Goal: Browse casually: Explore the website without a specific task or goal

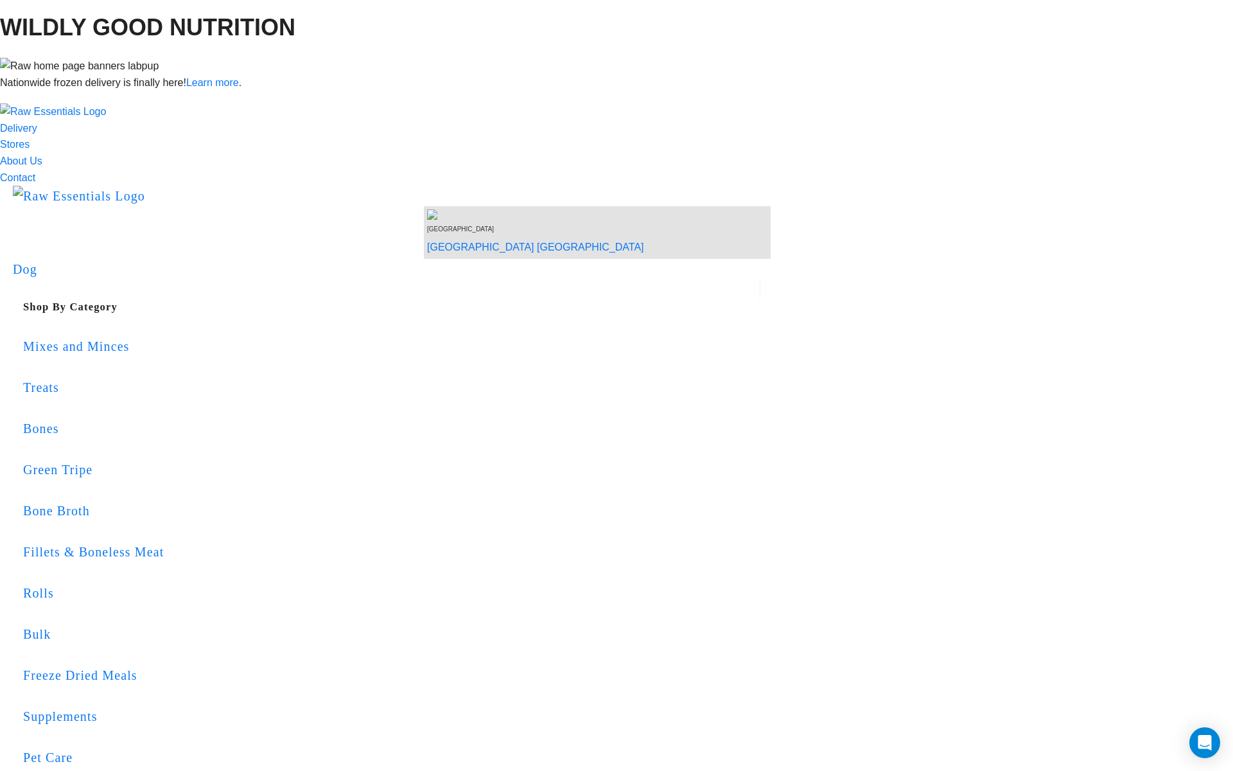
scroll to position [534, 0]
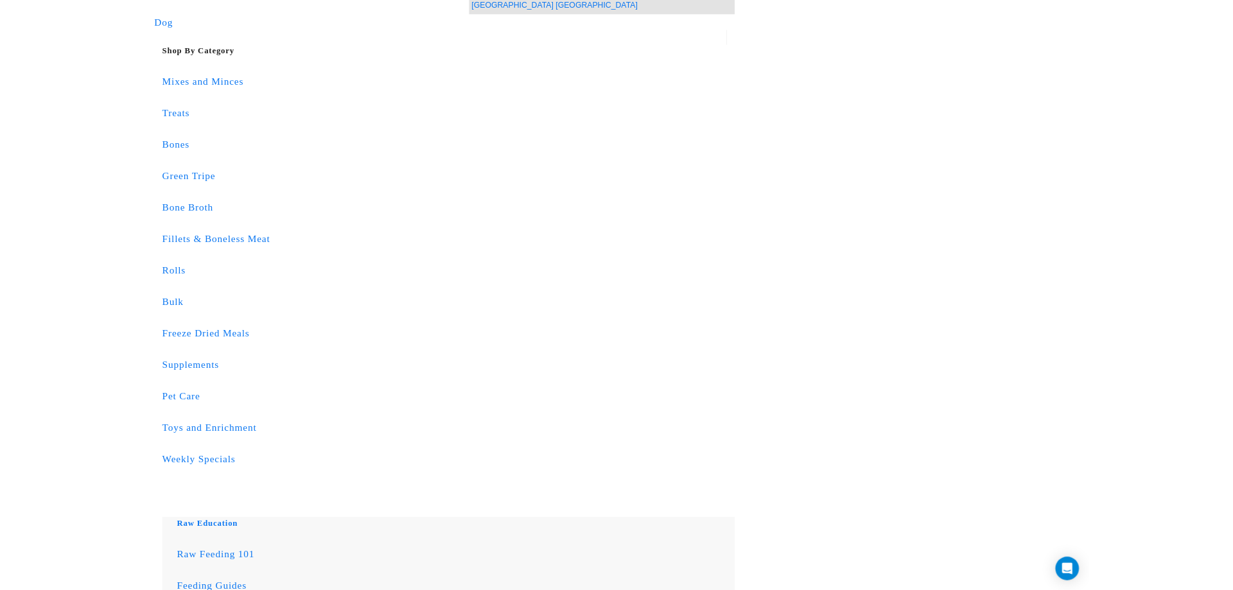
scroll to position [274, 0]
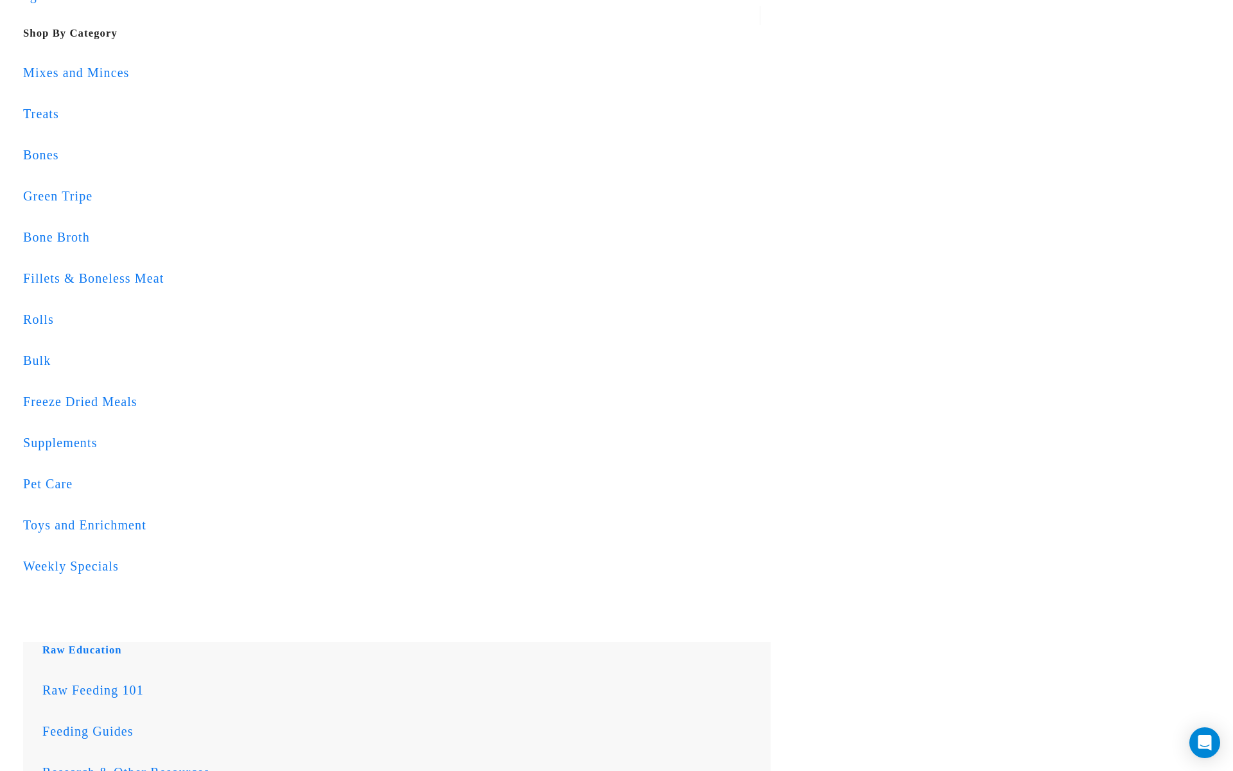
drag, startPoint x: 376, startPoint y: 302, endPoint x: 1017, endPoint y: 473, distance: 663.5
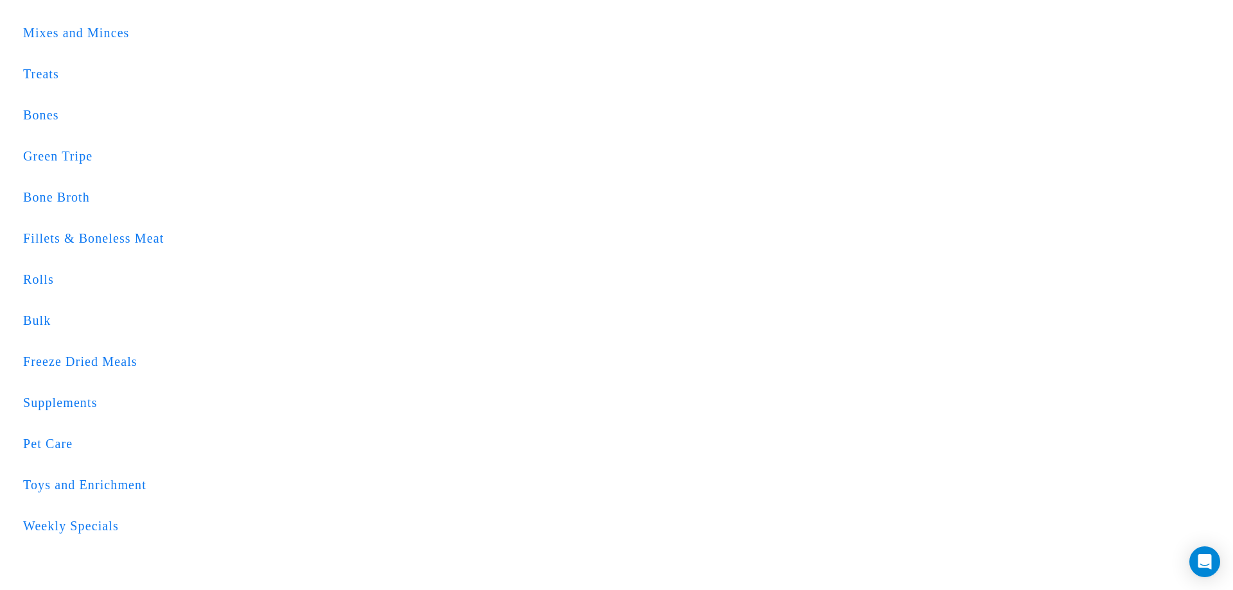
scroll to position [316, 0]
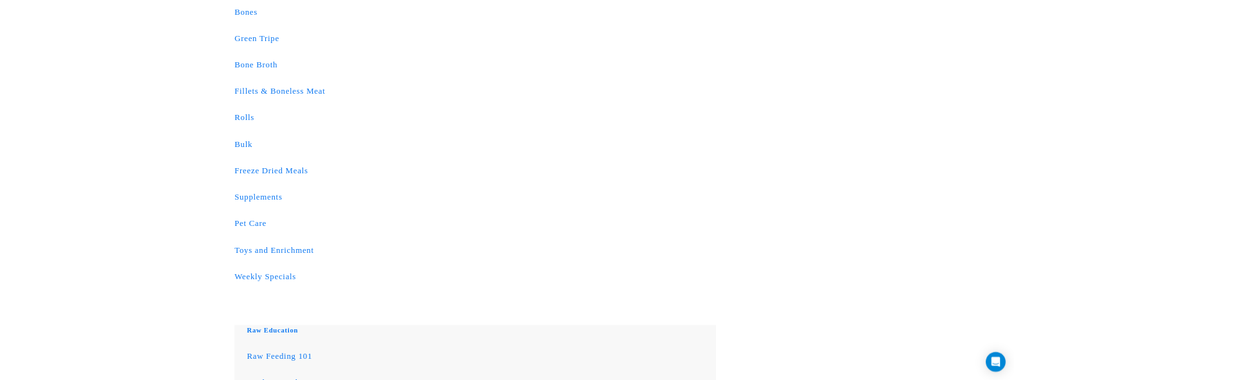
scroll to position [411, 0]
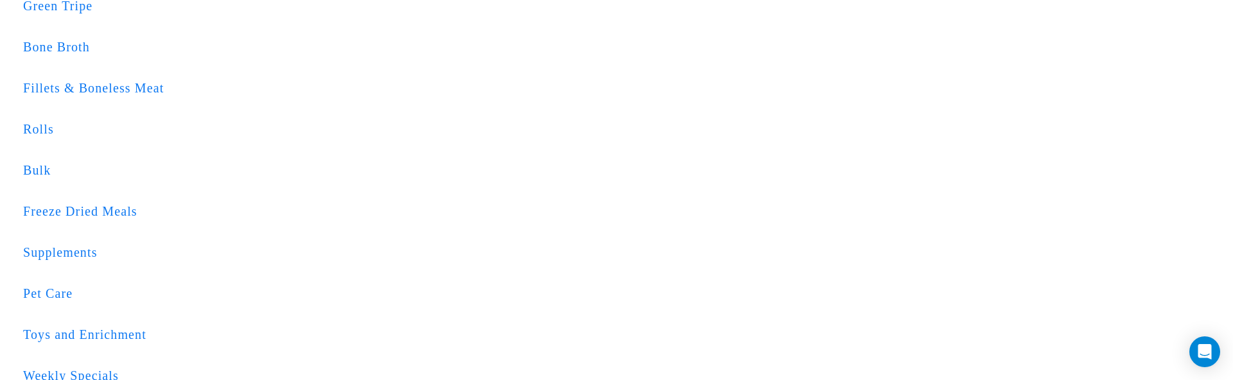
scroll to position [472, 0]
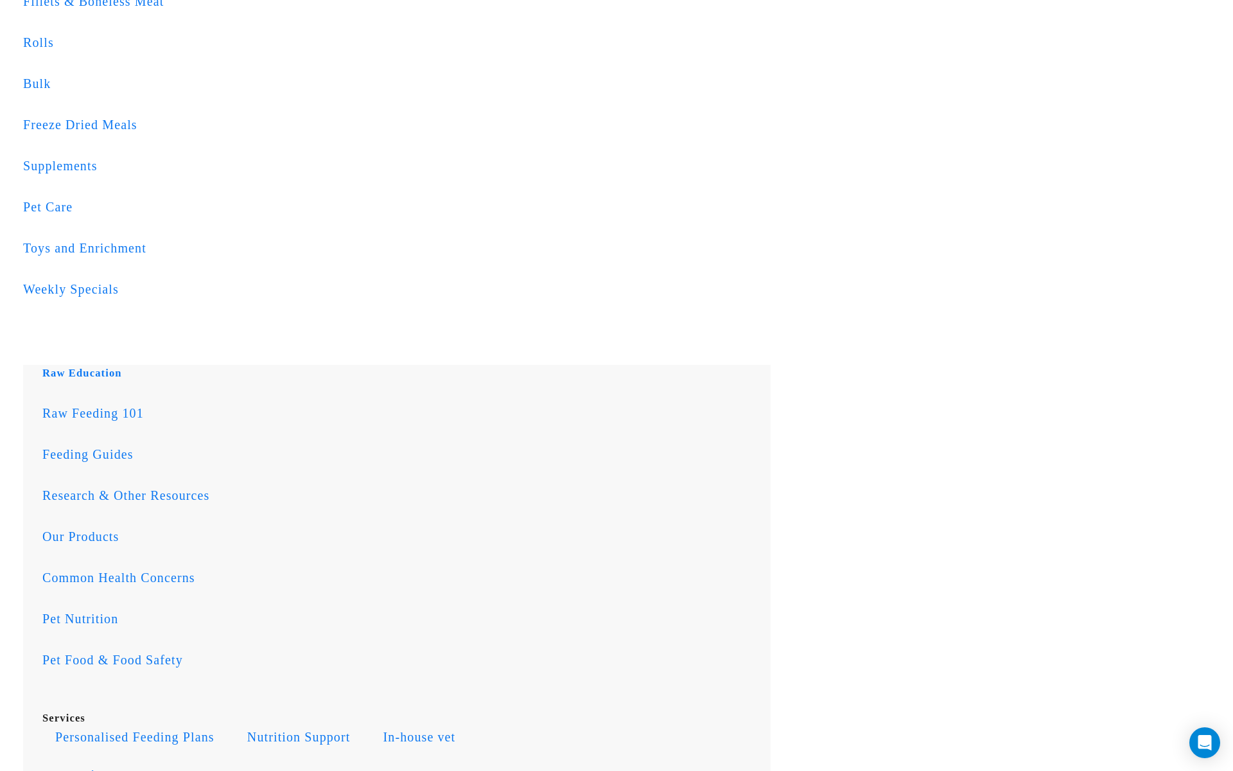
scroll to position [555, 0]
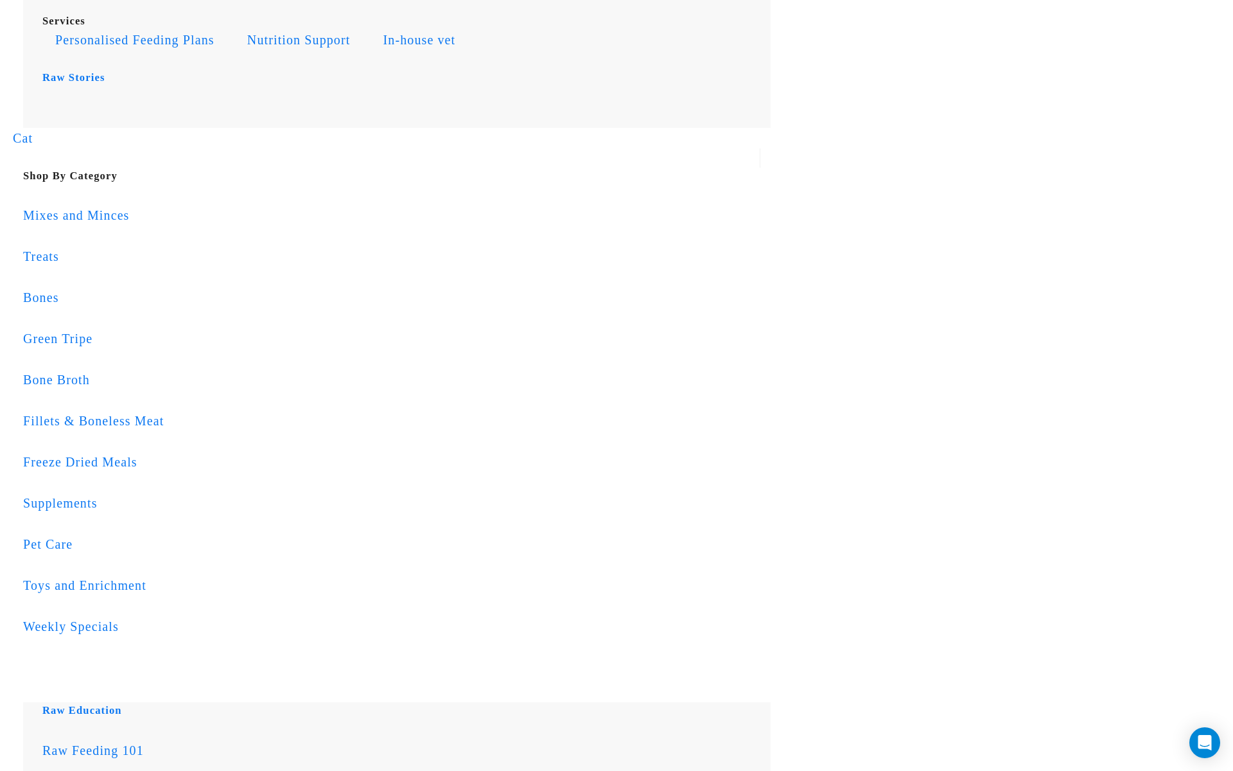
scroll to position [1217, 0]
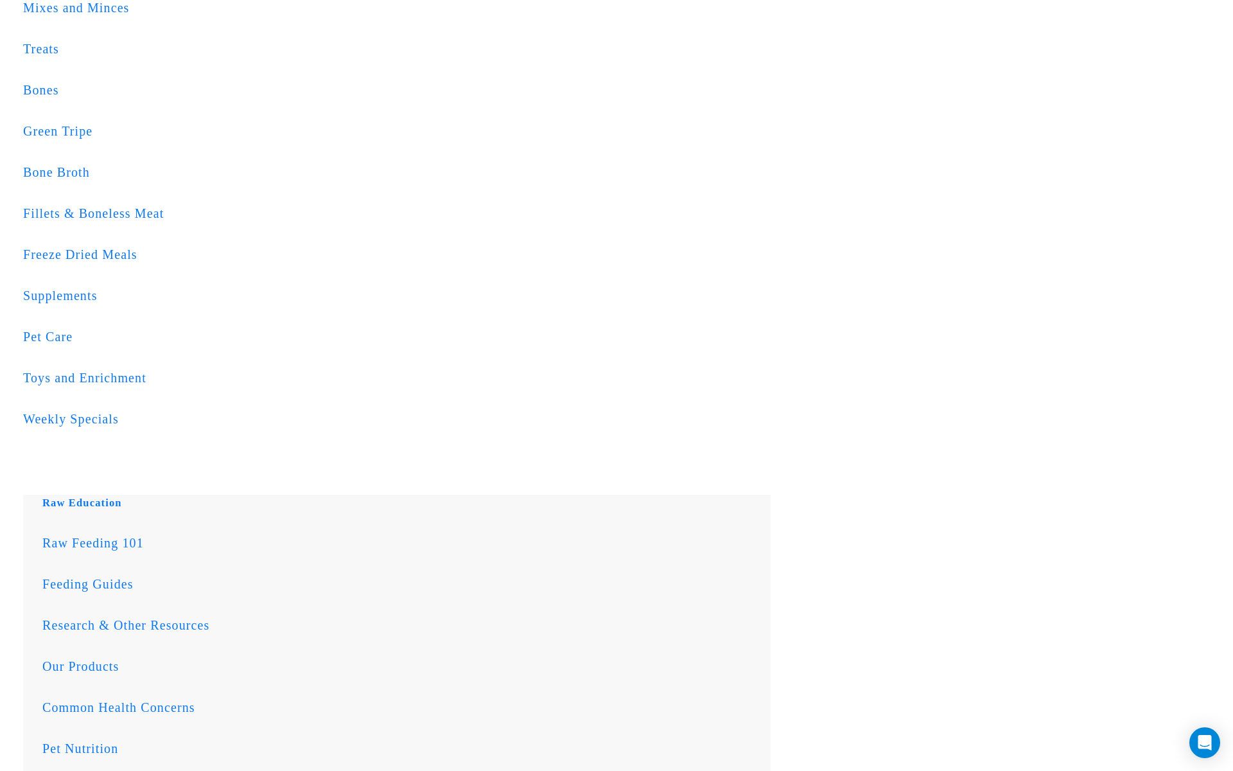
scroll to position [1422, 0]
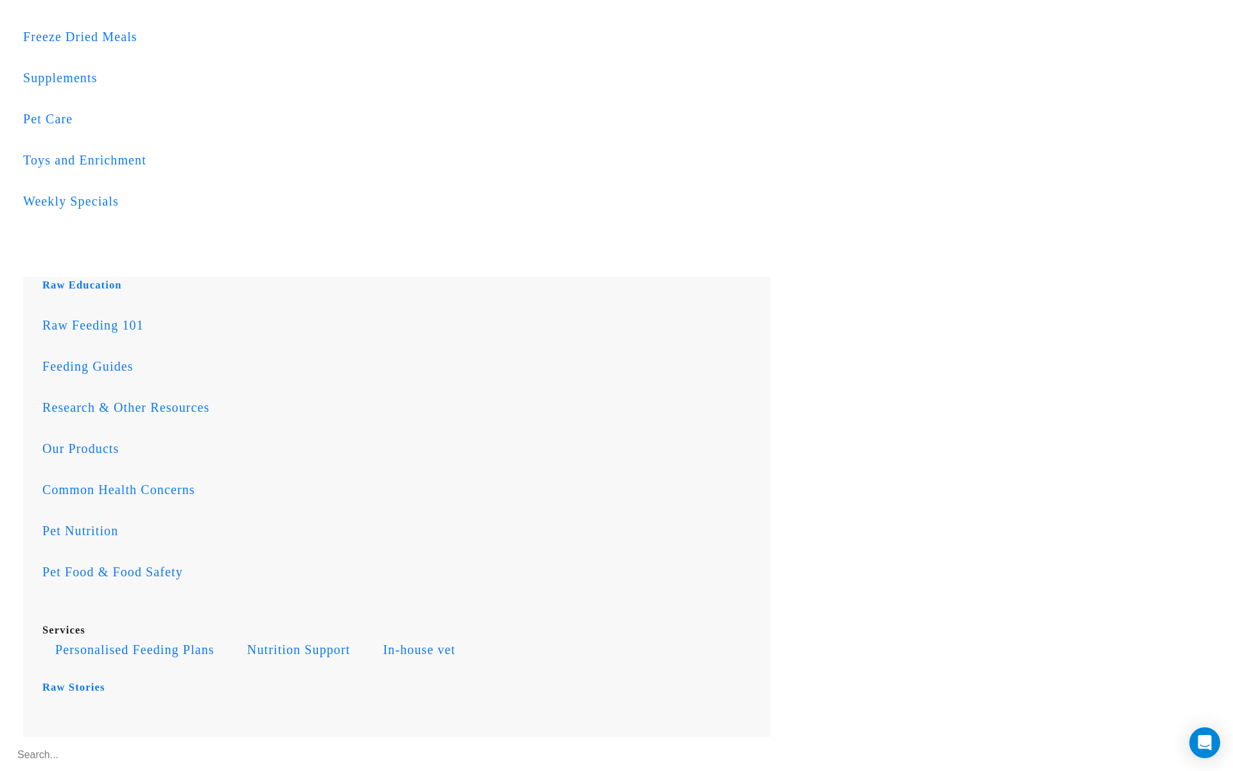
scroll to position [1672, 0]
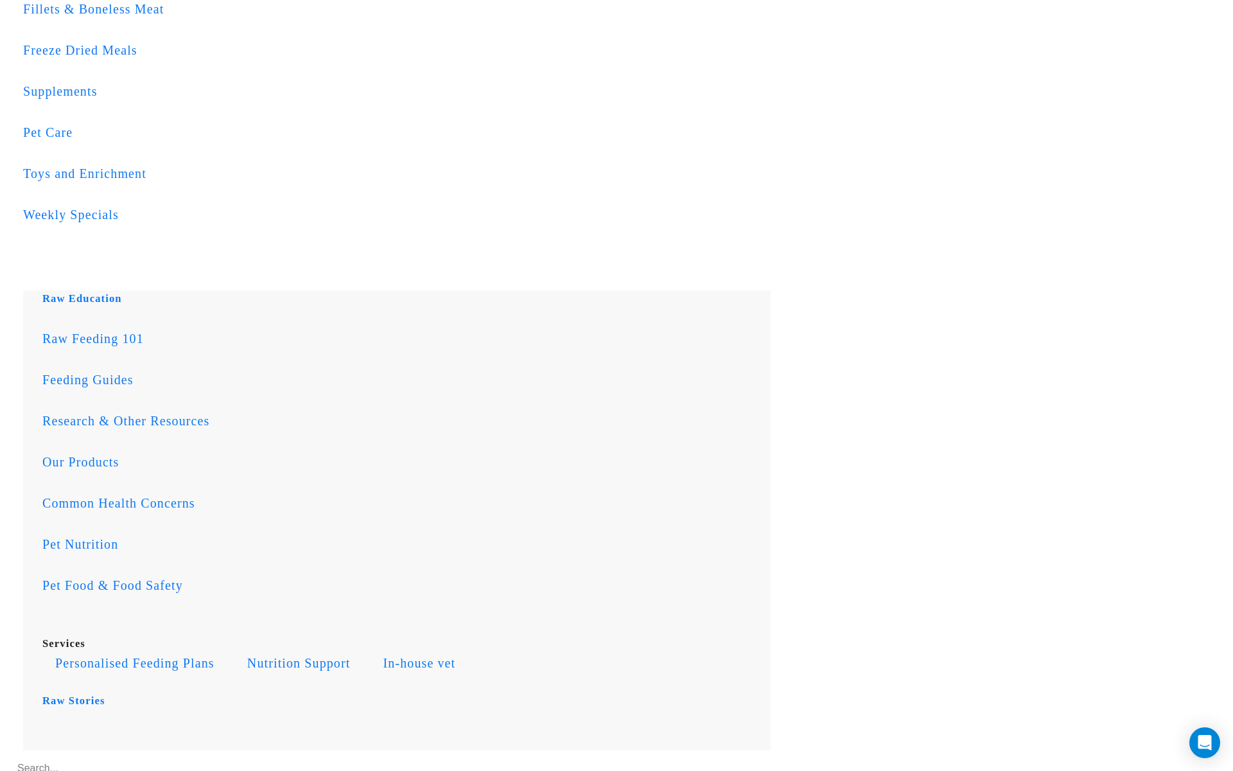
scroll to position [1665, 0]
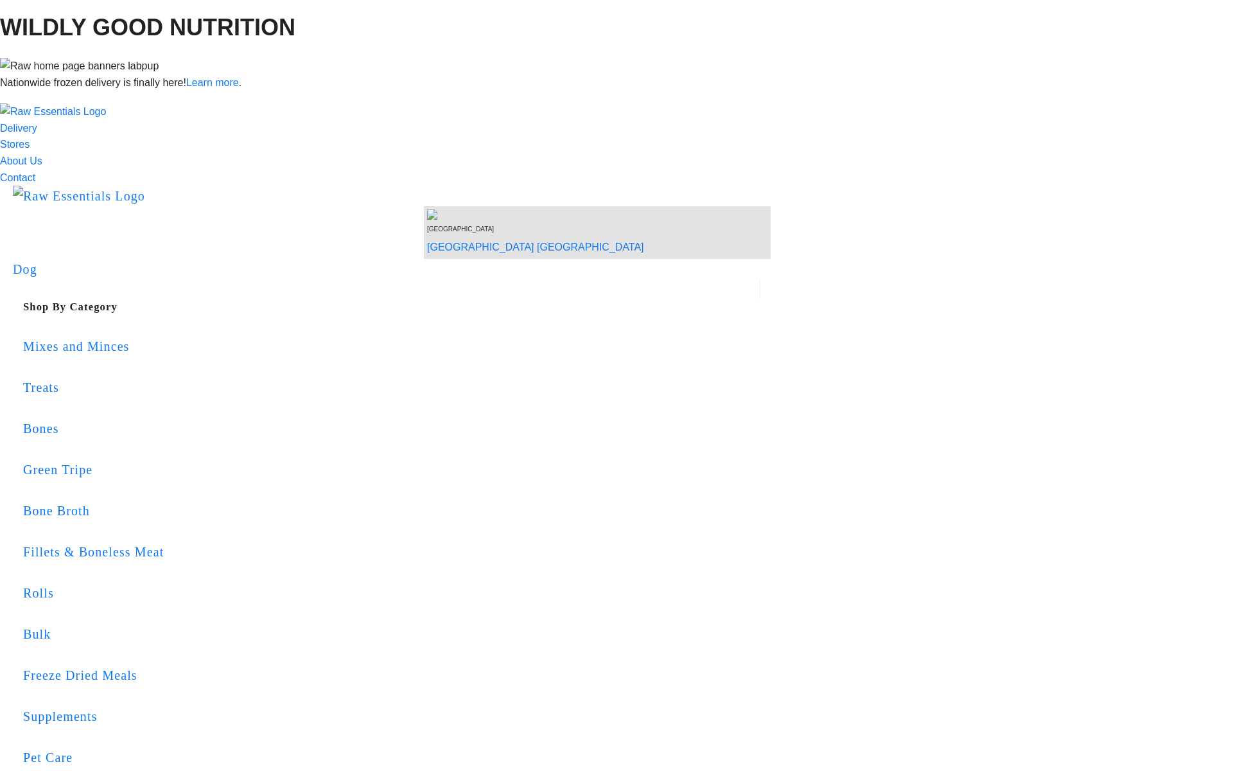
scroll to position [1759, 0]
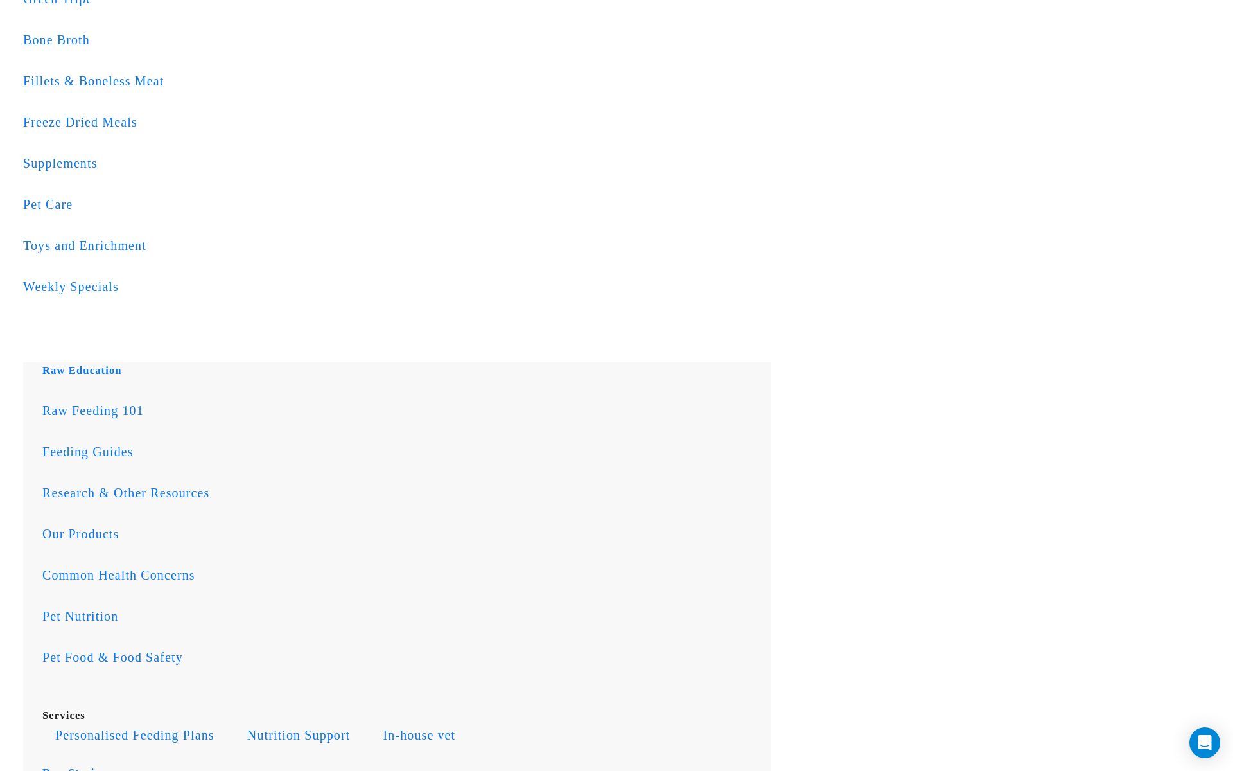
scroll to position [1590, 0]
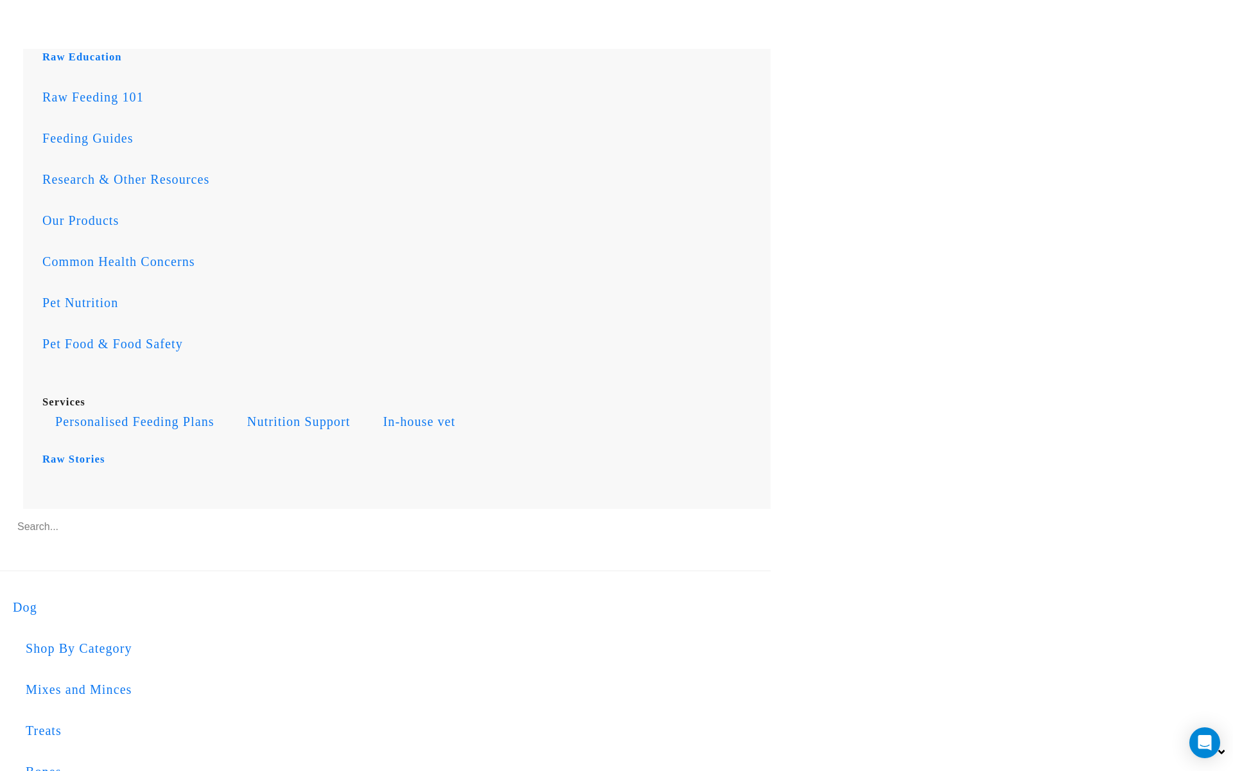
scroll to position [2033, 0]
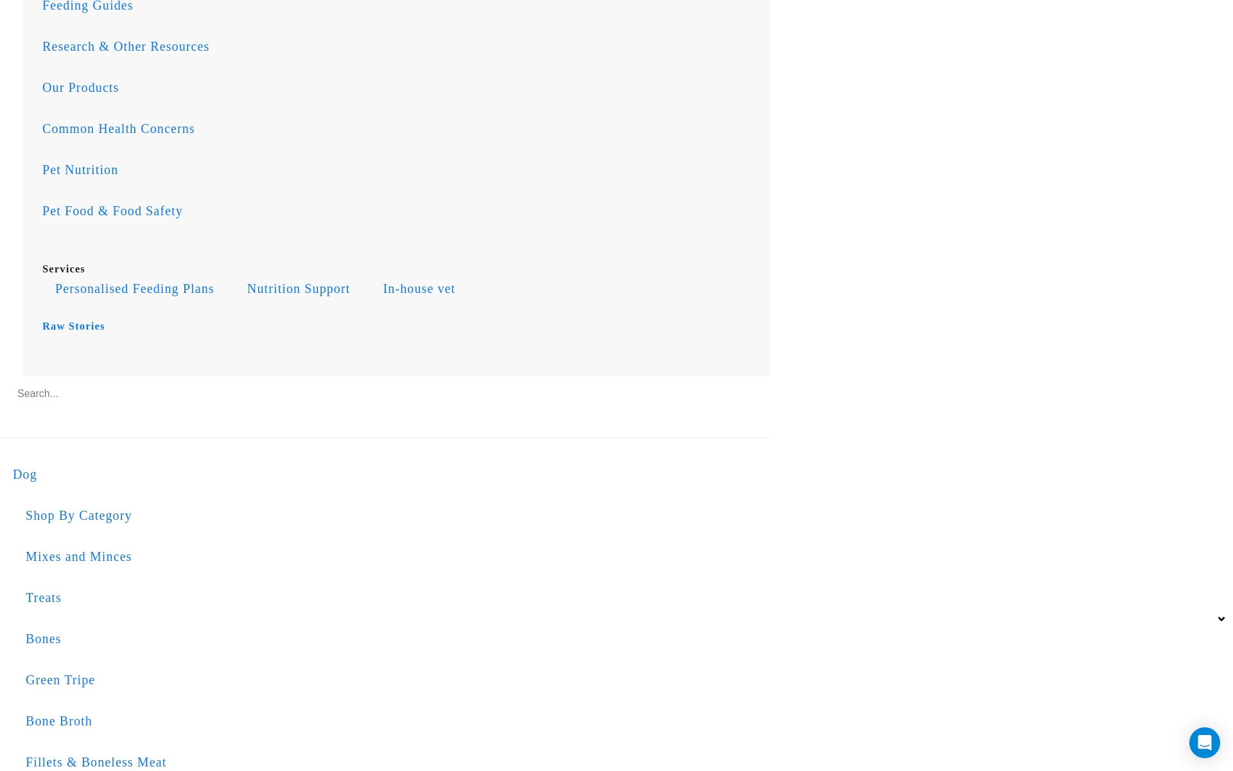
copy div "New Home"
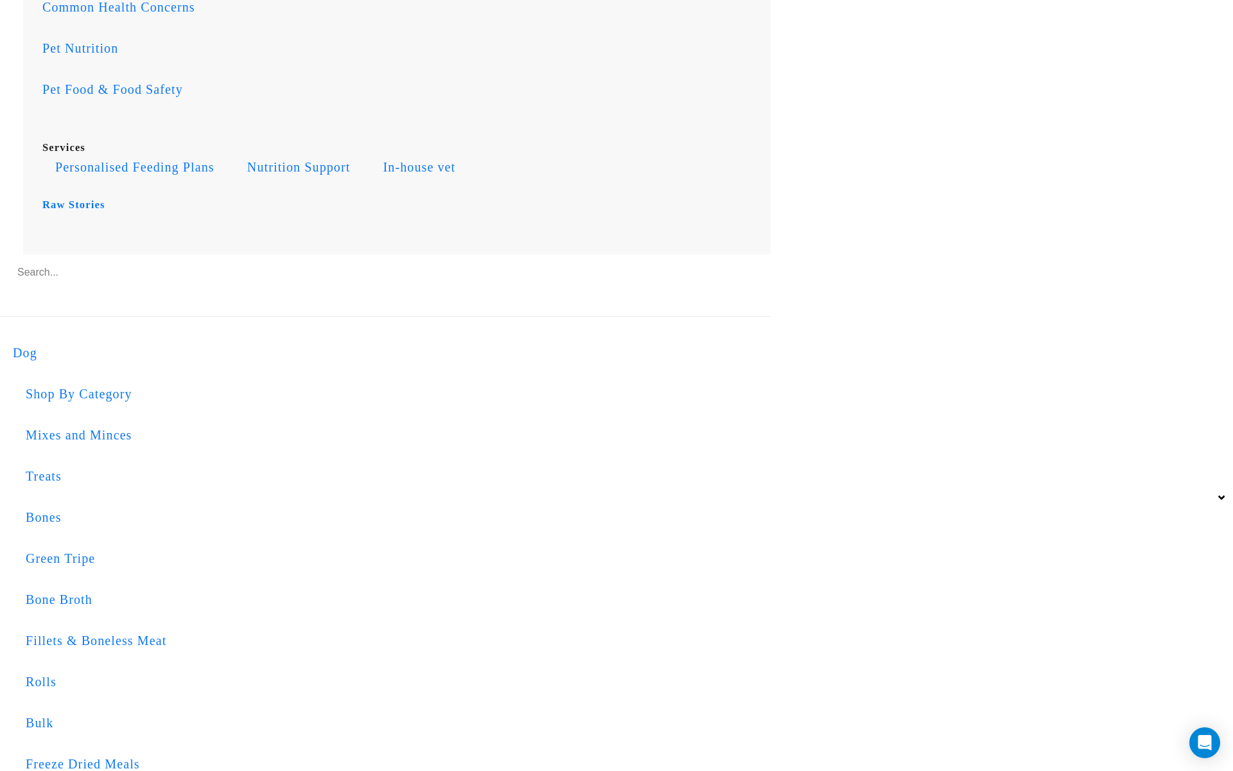
scroll to position [2159, 0]
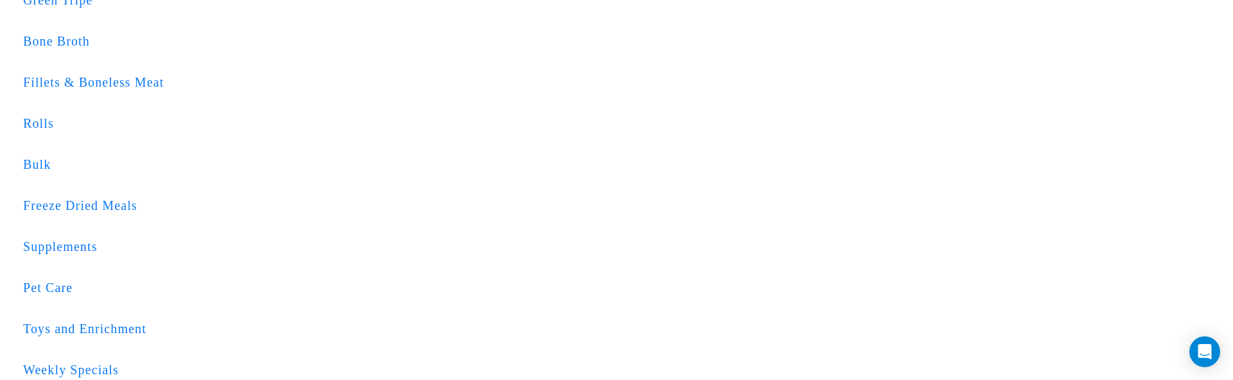
scroll to position [389, 0]
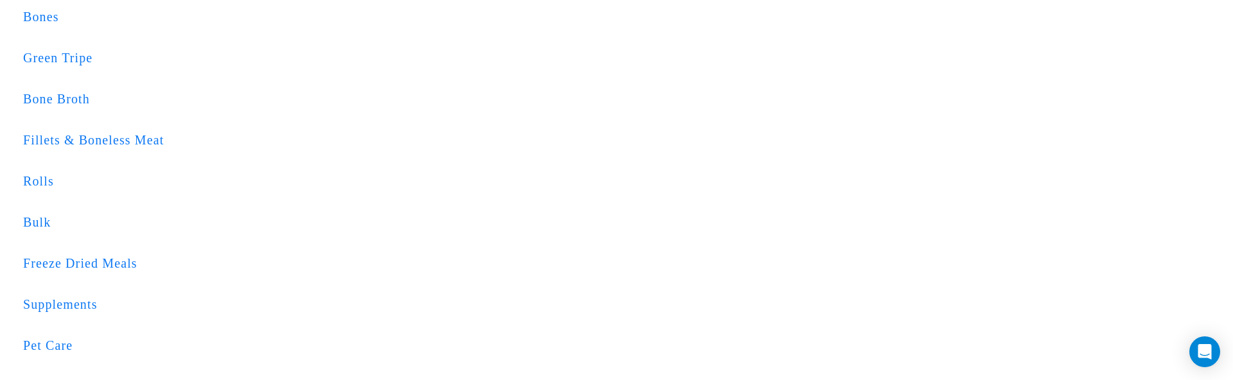
scroll to position [344, 0]
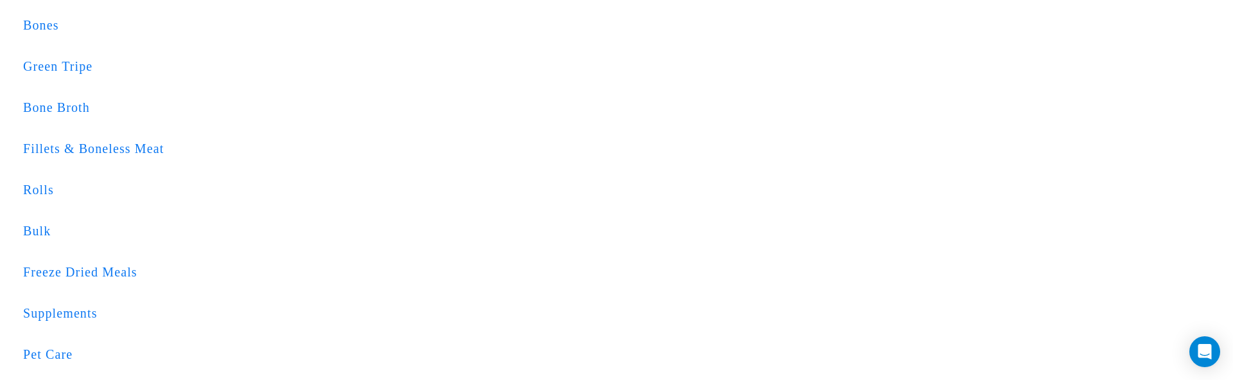
scroll to position [320, 0]
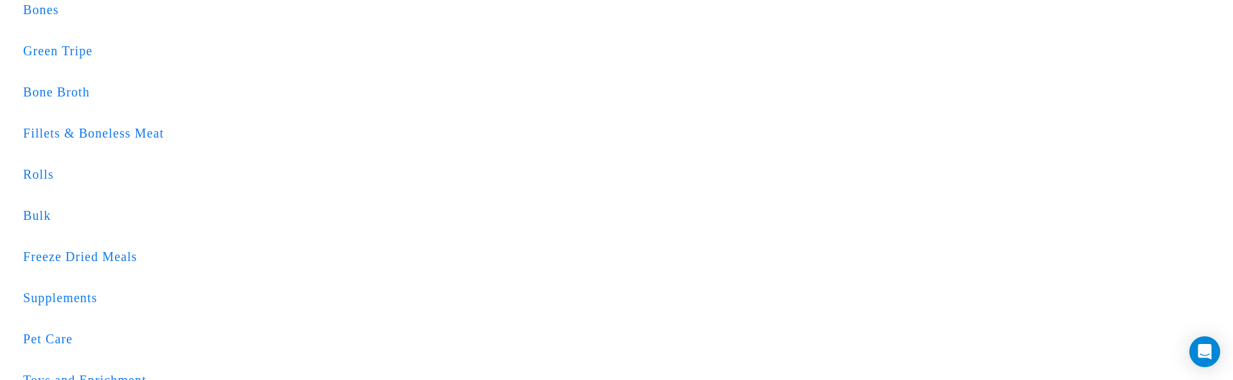
scroll to position [320, 0]
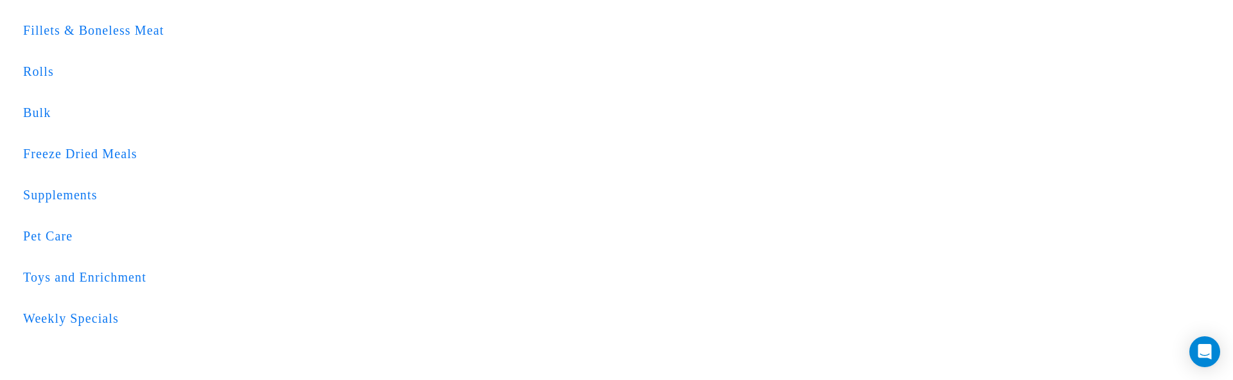
scroll to position [460, 0]
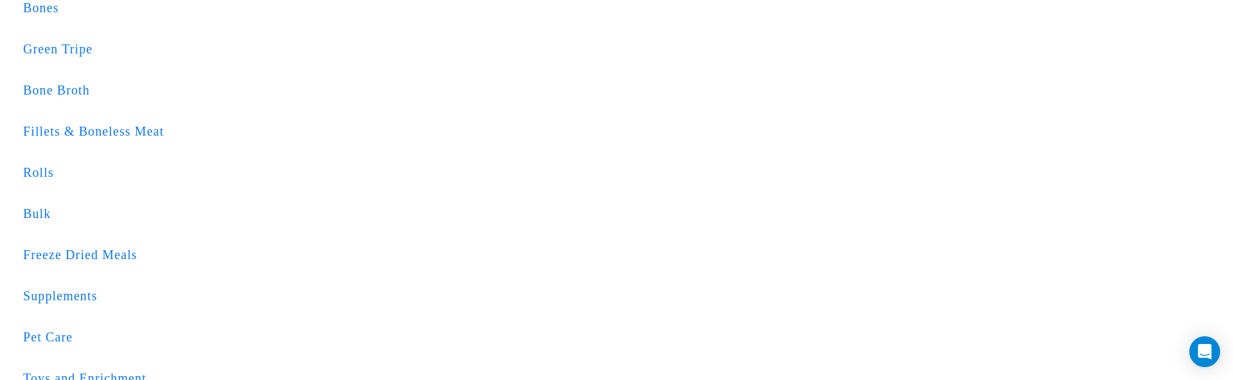
scroll to position [345, 0]
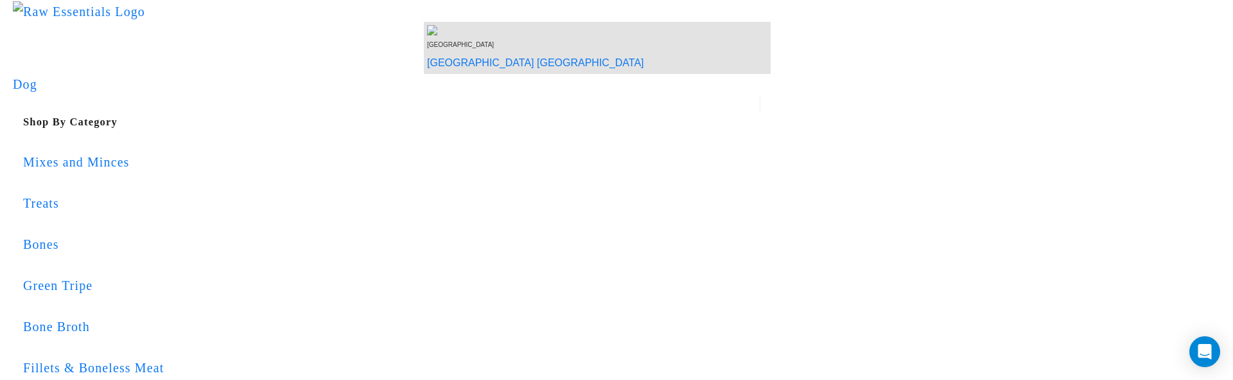
scroll to position [112, 0]
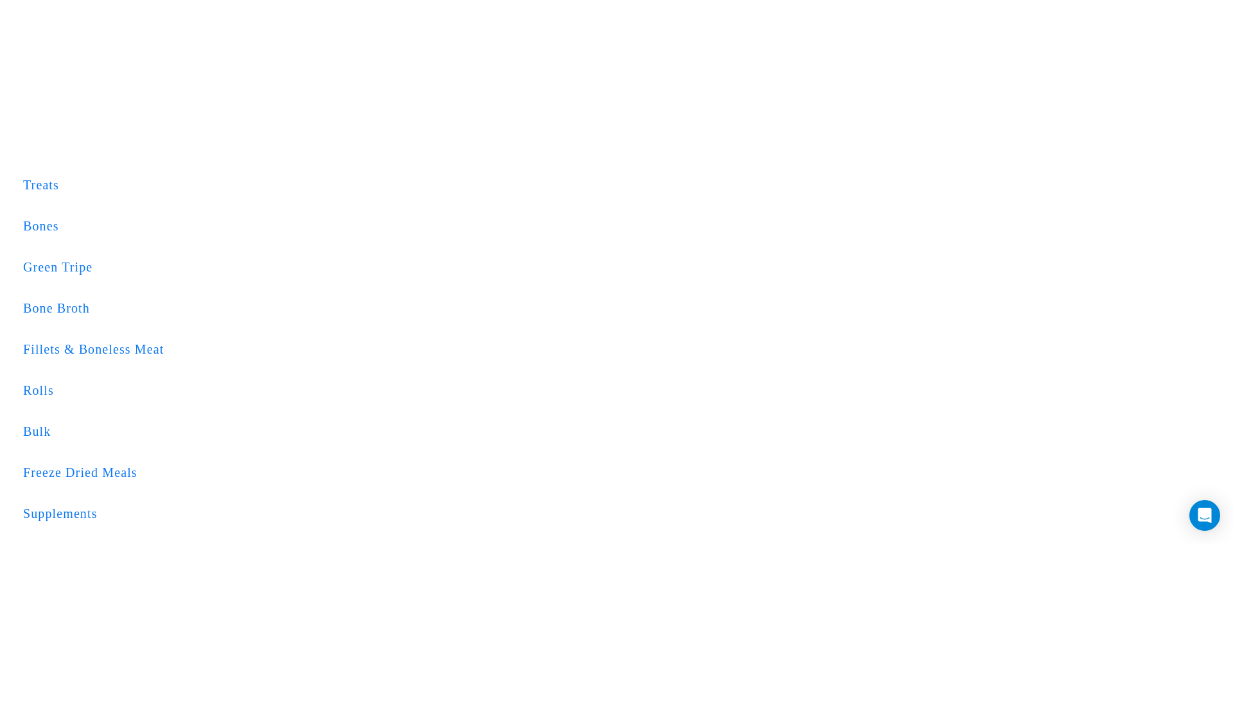
scroll to position [299, 0]
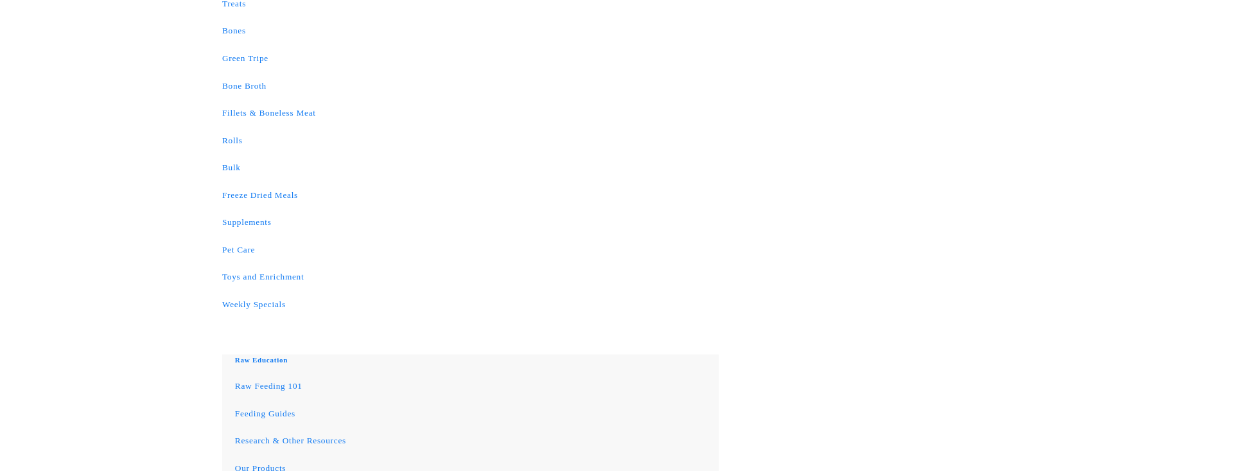
scroll to position [292, 0]
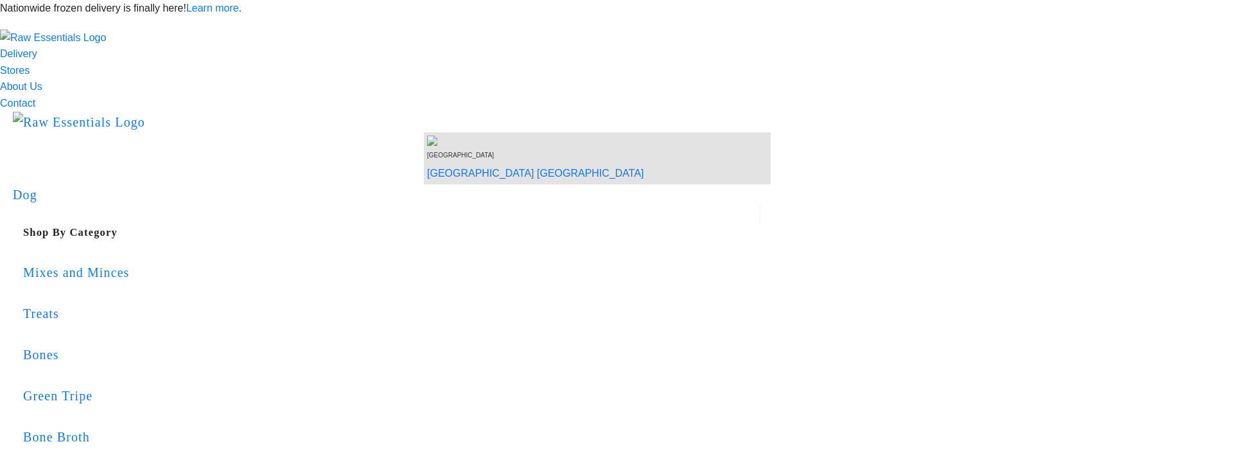
scroll to position [383, 0]
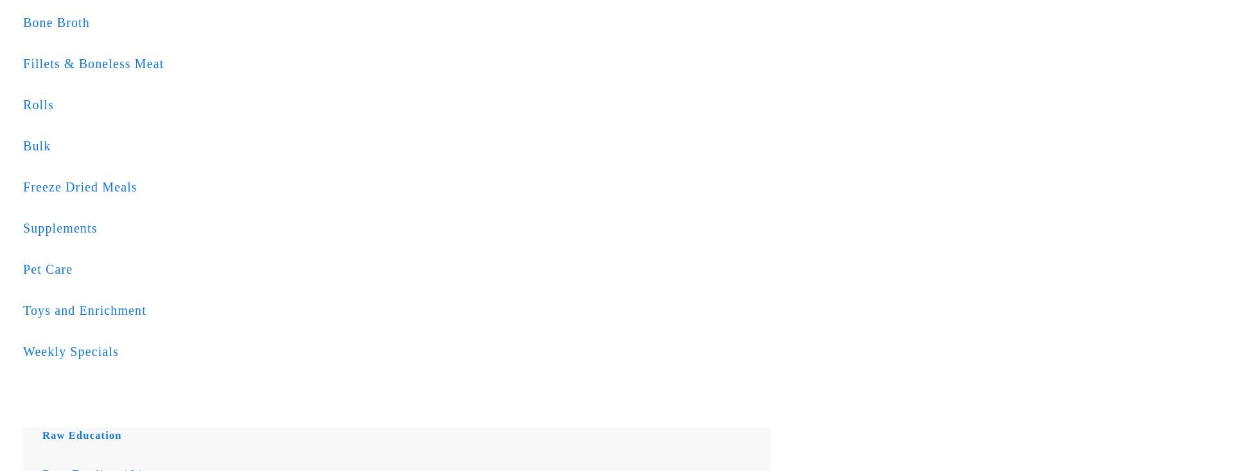
scroll to position [423, 0]
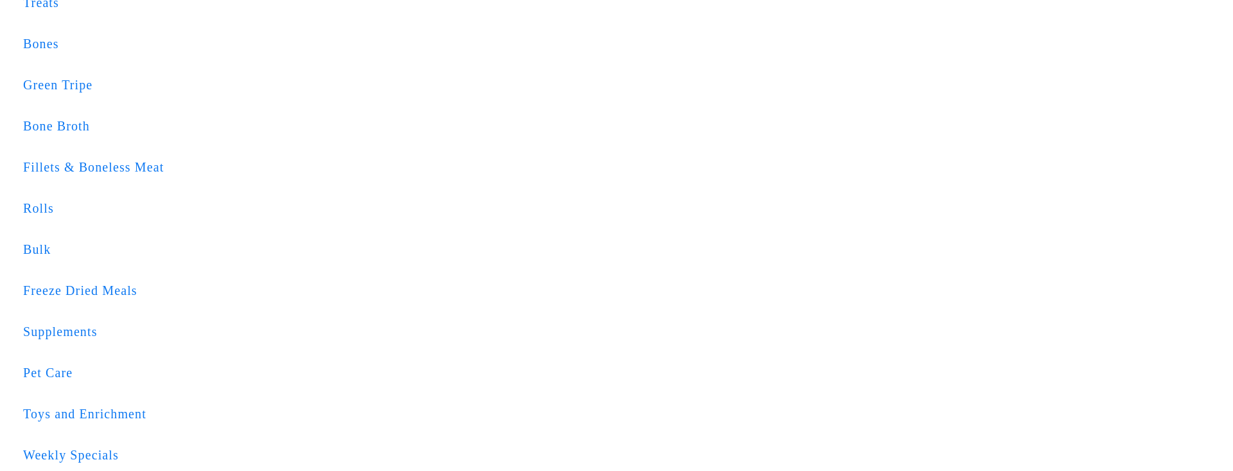
scroll to position [310, 0]
drag, startPoint x: 257, startPoint y: 247, endPoint x: 464, endPoint y: 407, distance: 261.9
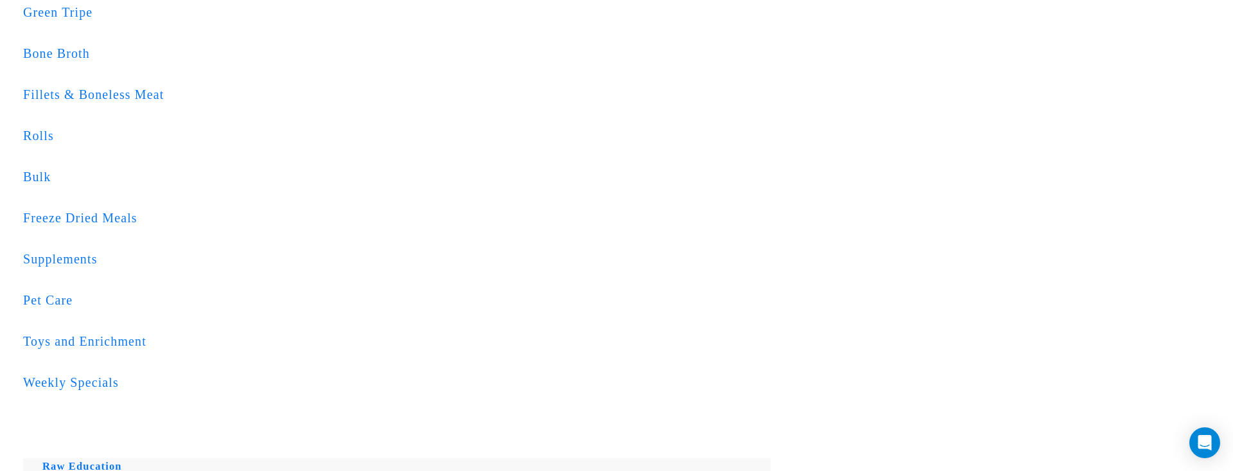
scroll to position [385, 0]
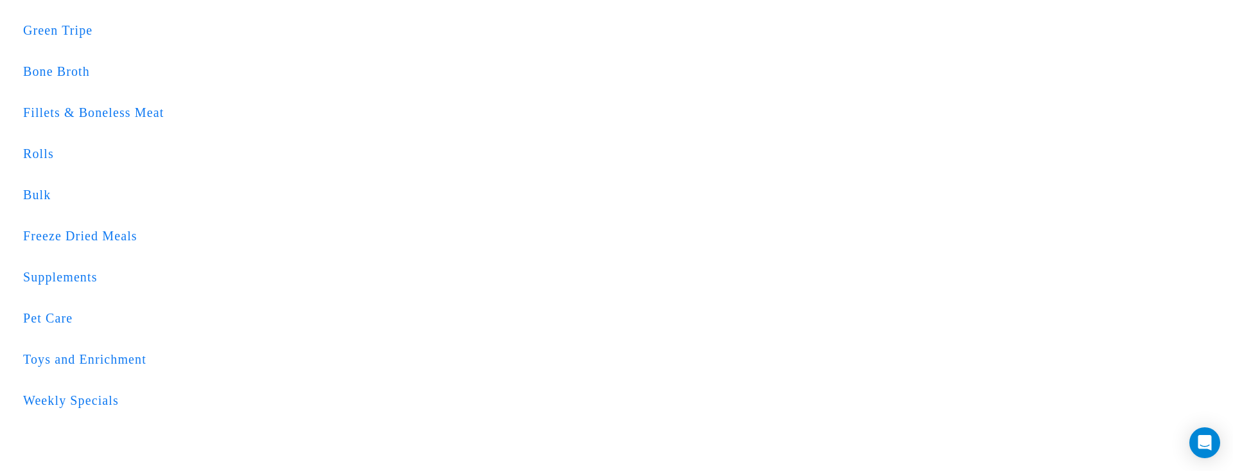
scroll to position [366, 0]
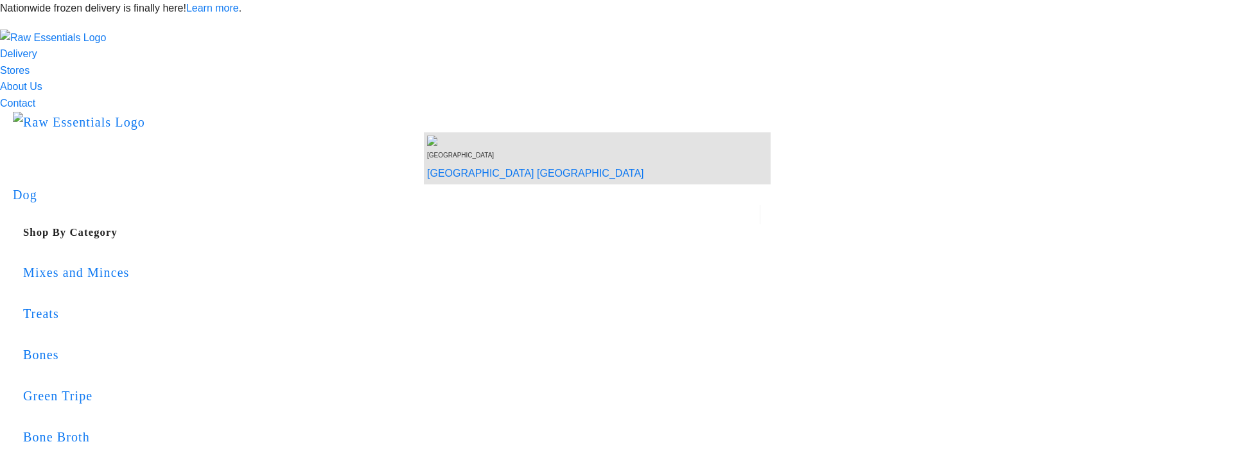
scroll to position [458, 0]
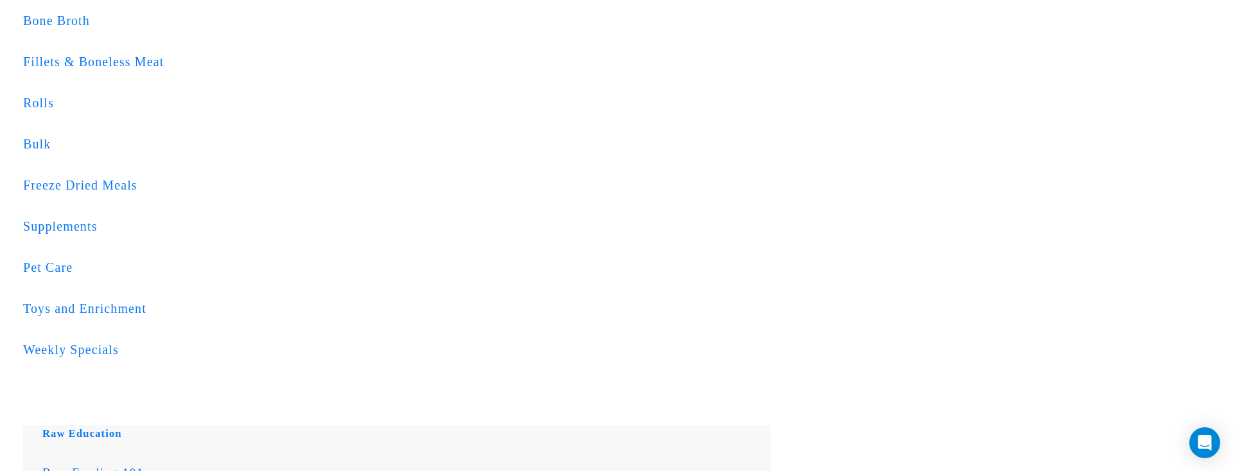
scroll to position [408, 0]
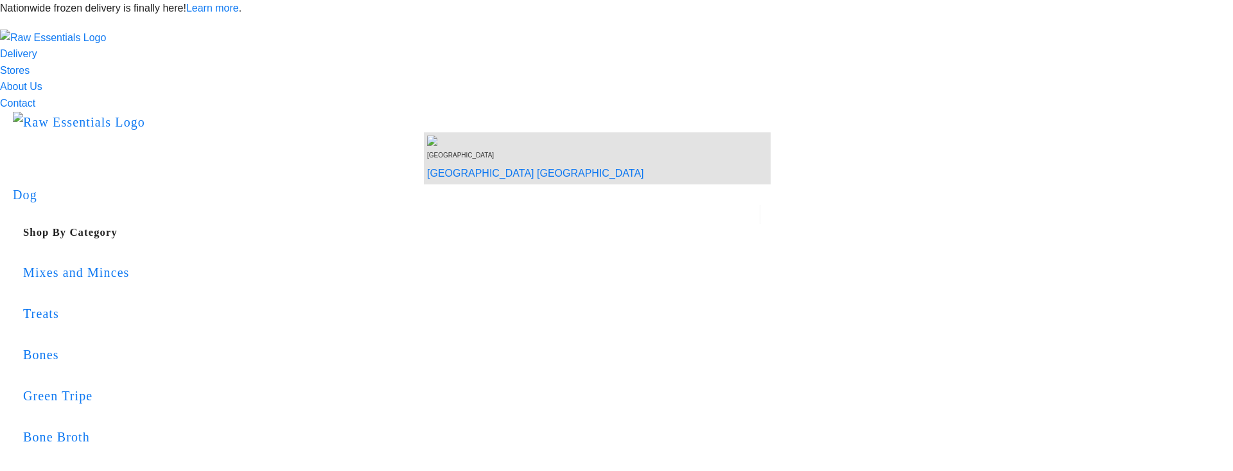
scroll to position [502, 0]
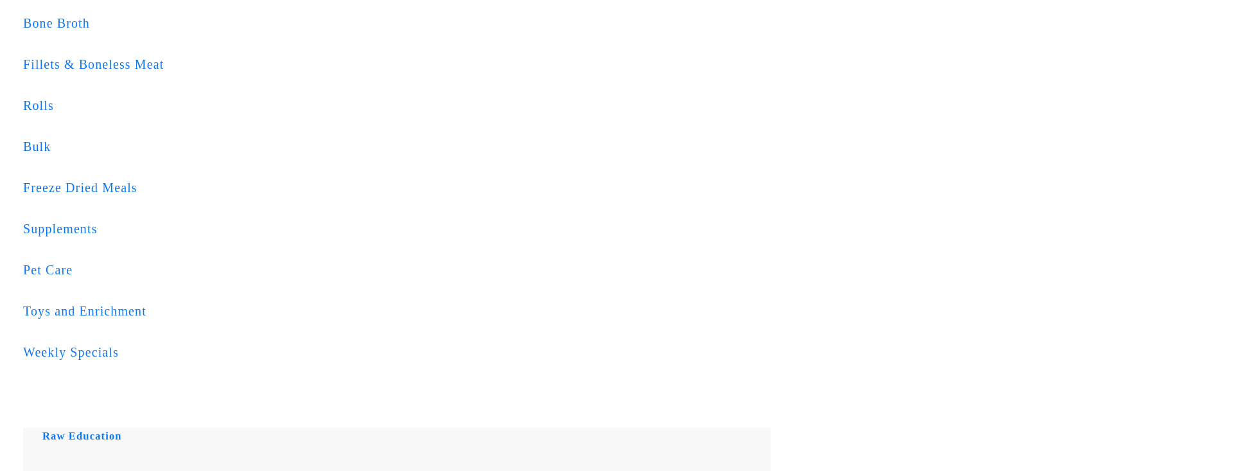
scroll to position [411, 0]
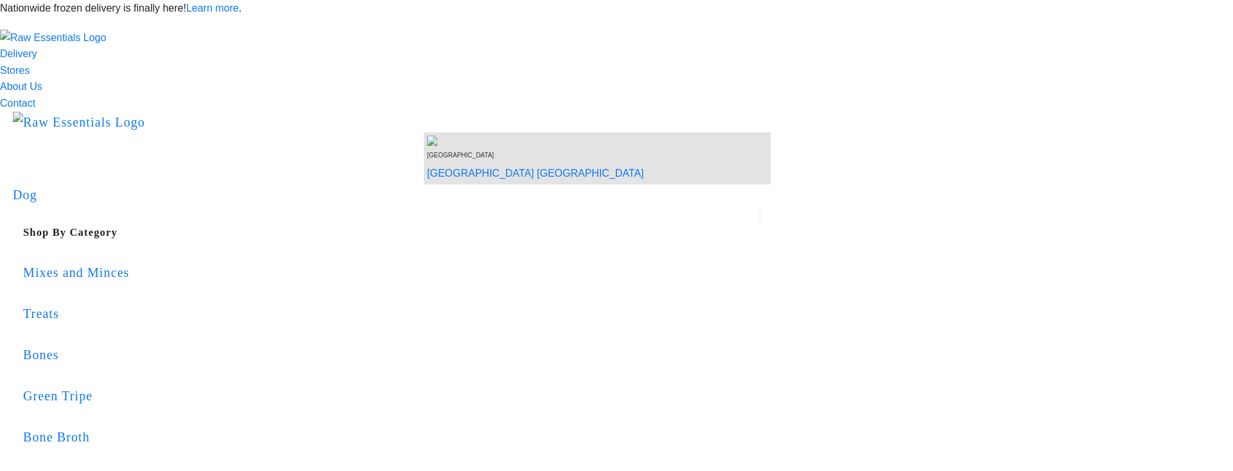
scroll to position [505, 0]
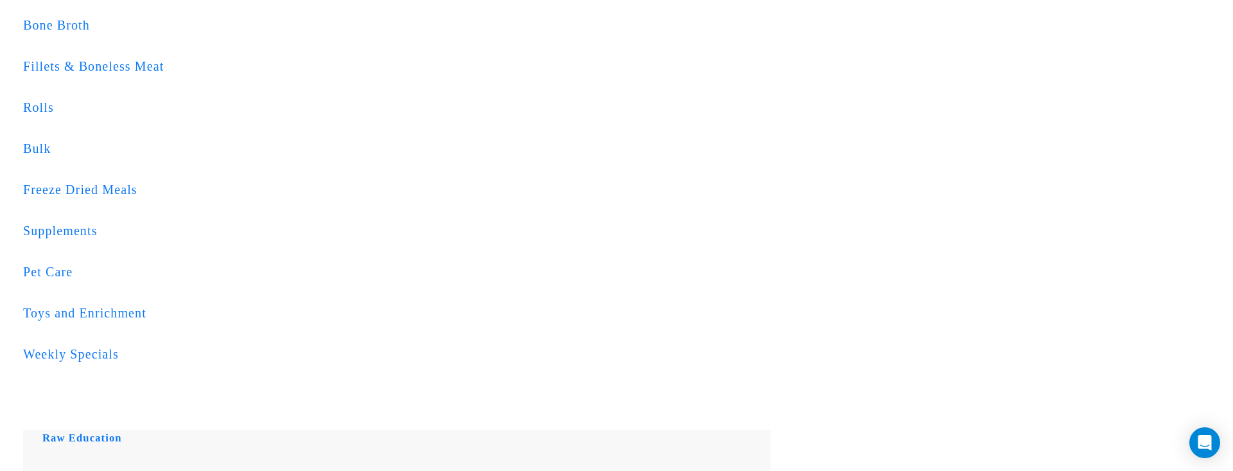
scroll to position [410, 0]
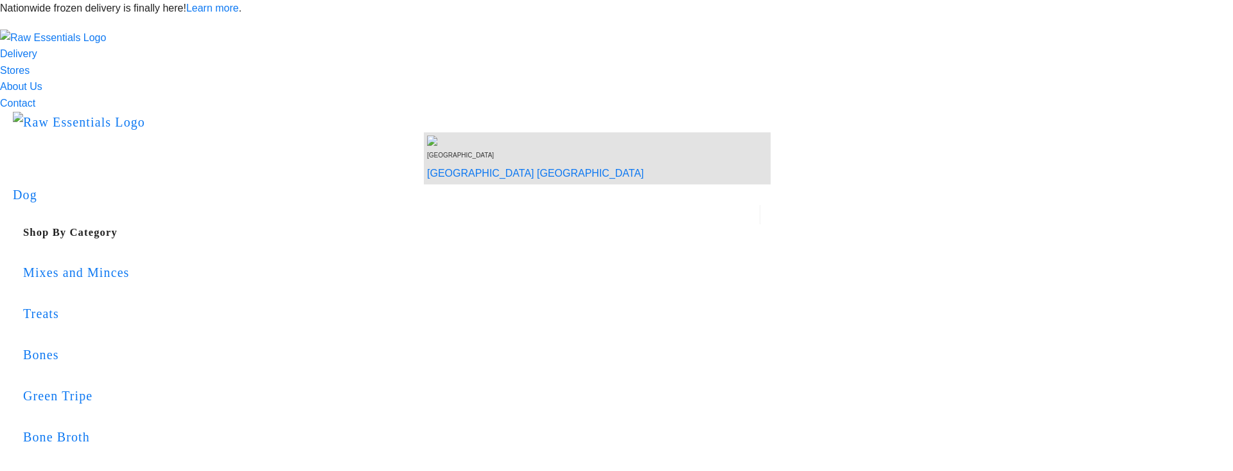
scroll to position [518, 0]
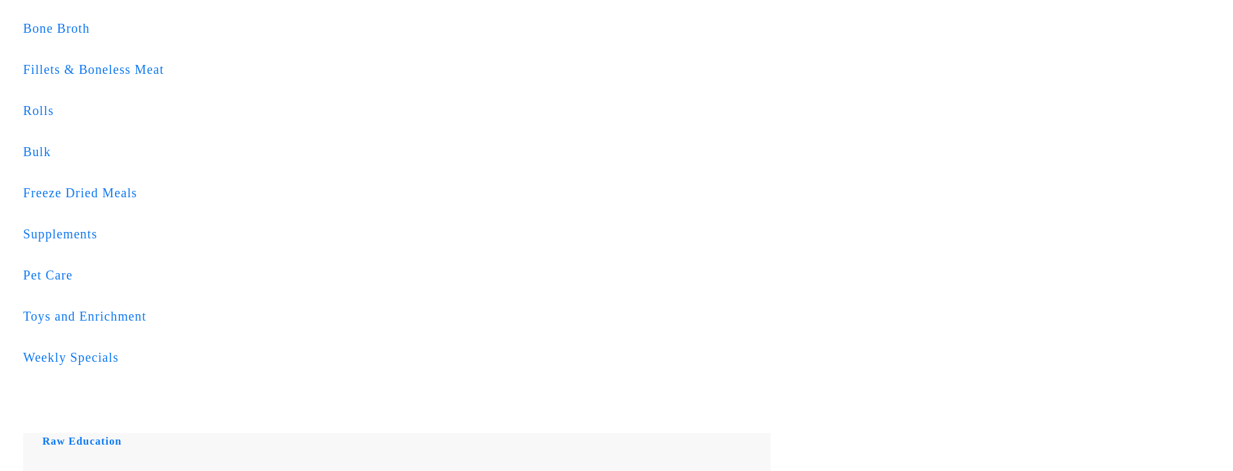
scroll to position [412, 0]
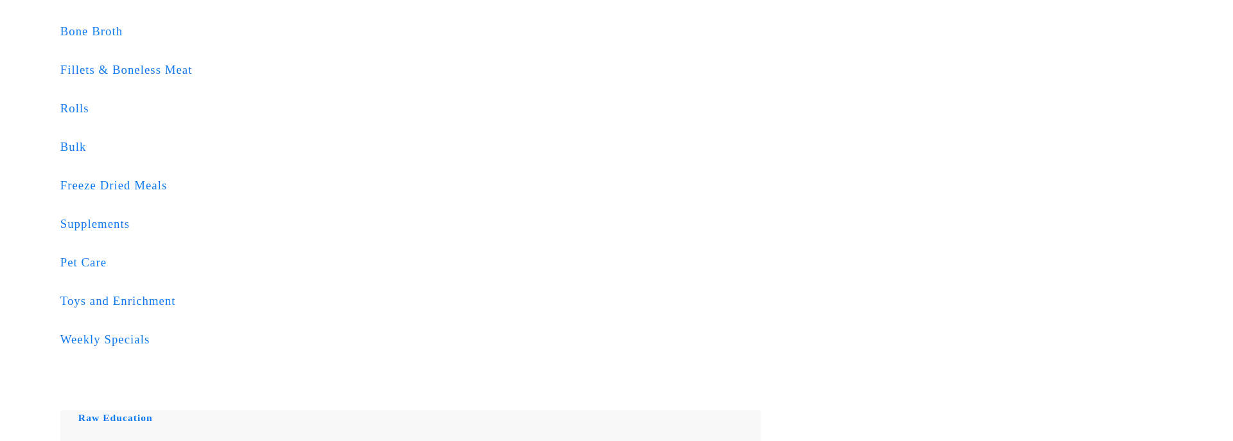
scroll to position [399, 0]
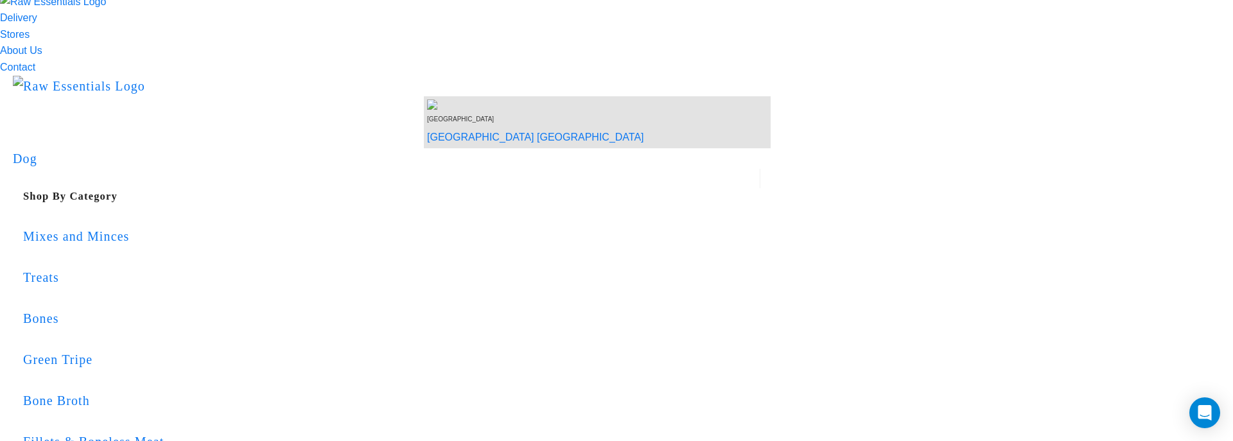
scroll to position [37, 0]
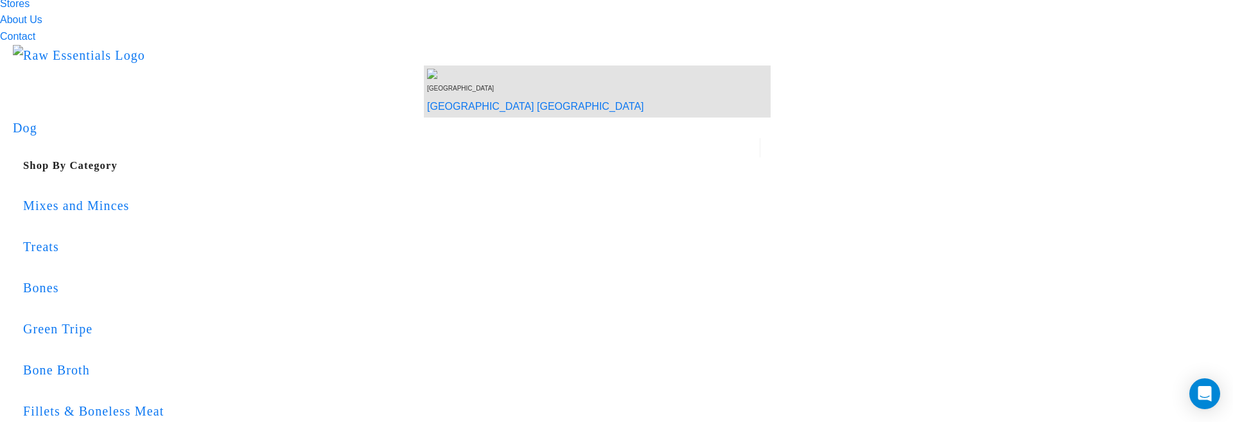
scroll to position [73, 0]
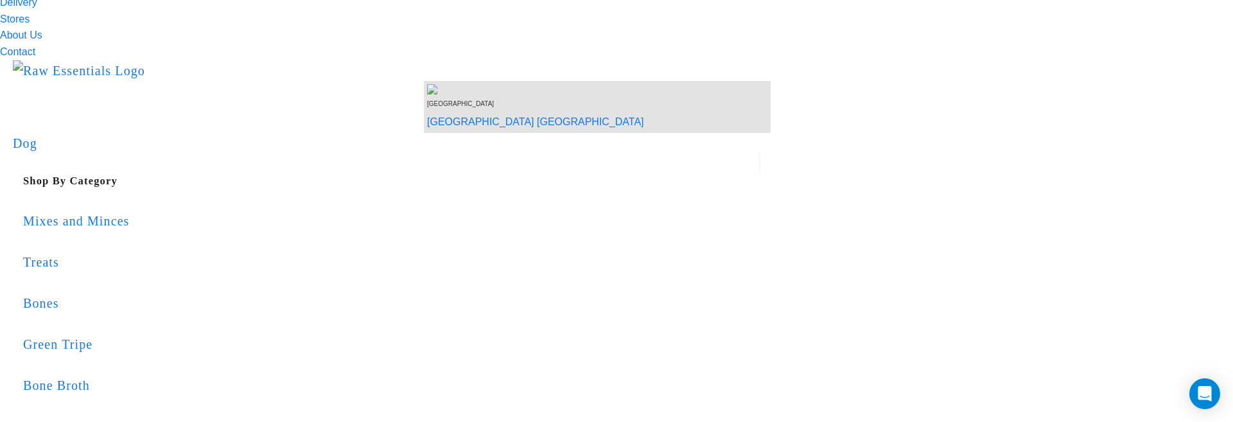
scroll to position [55, 0]
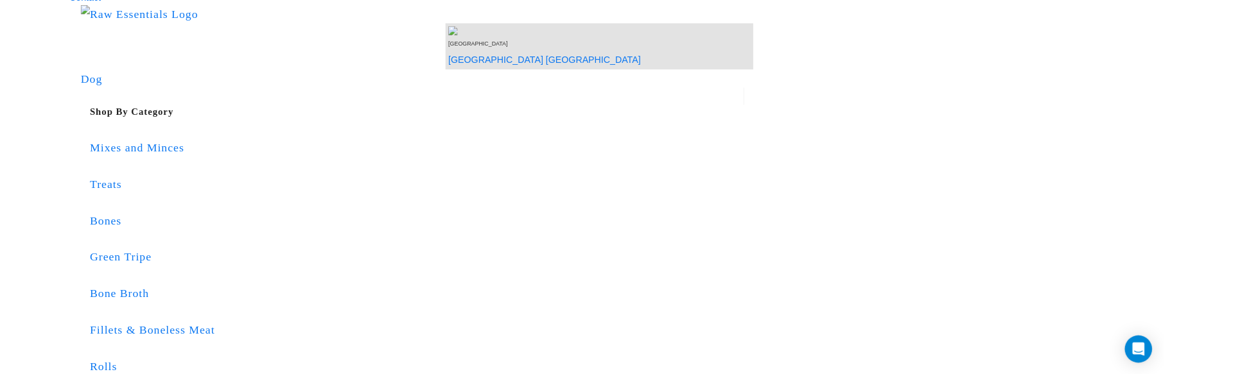
scroll to position [107, 0]
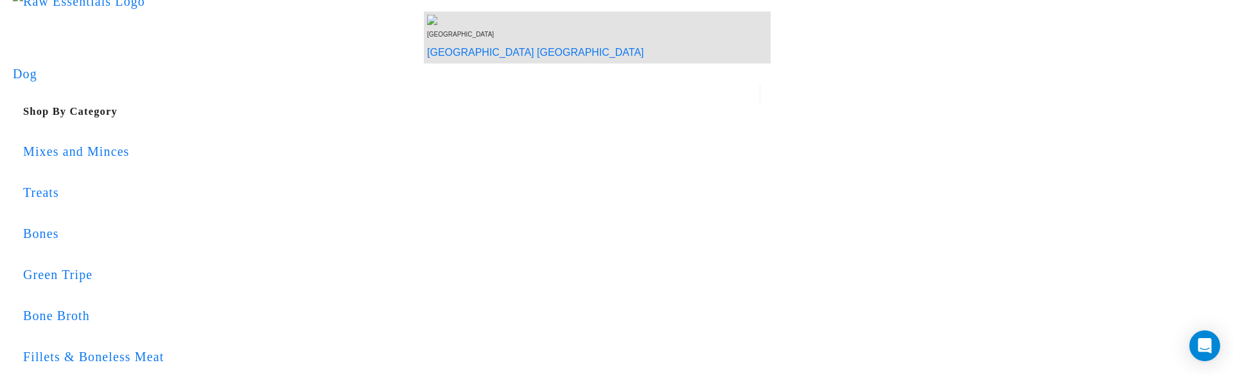
scroll to position [107, 0]
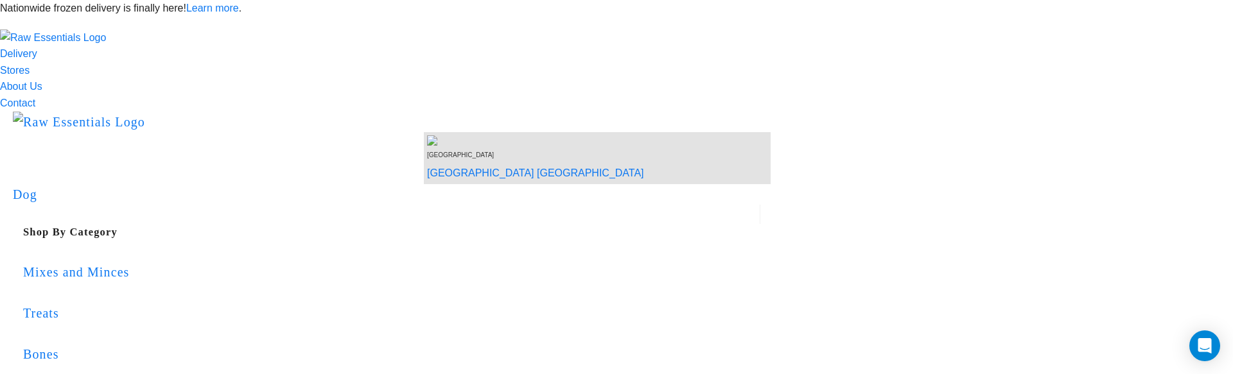
scroll to position [41, 0]
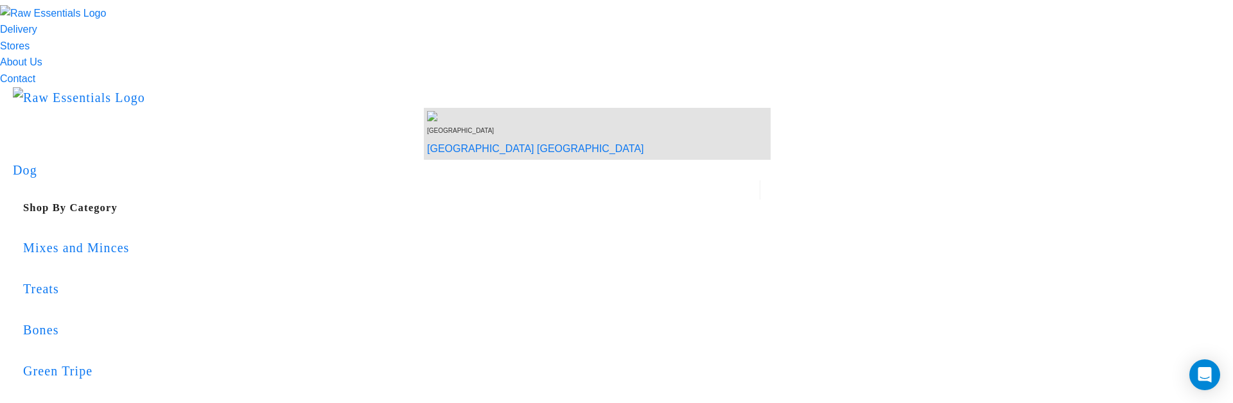
scroll to position [5, 0]
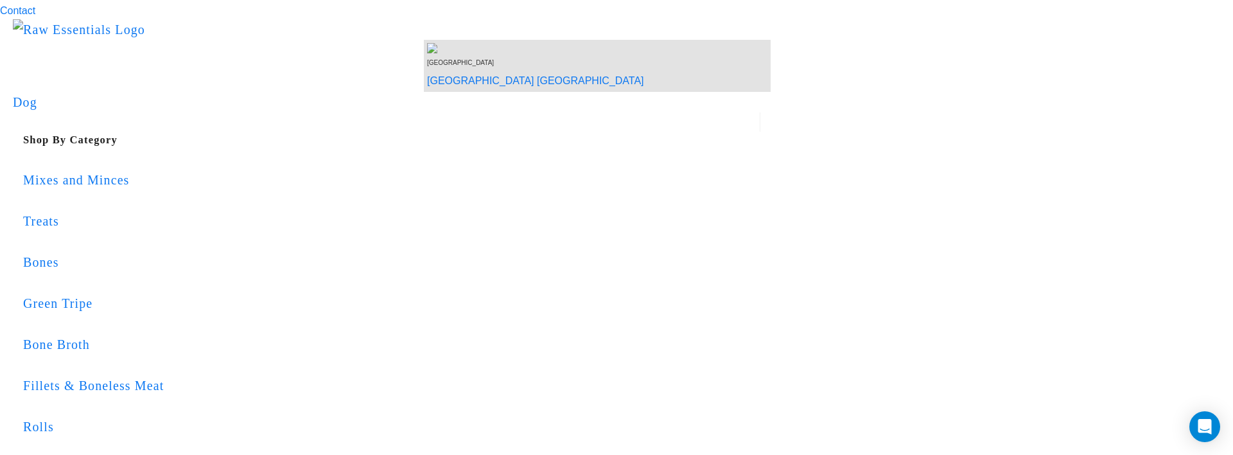
scroll to position [91, 0]
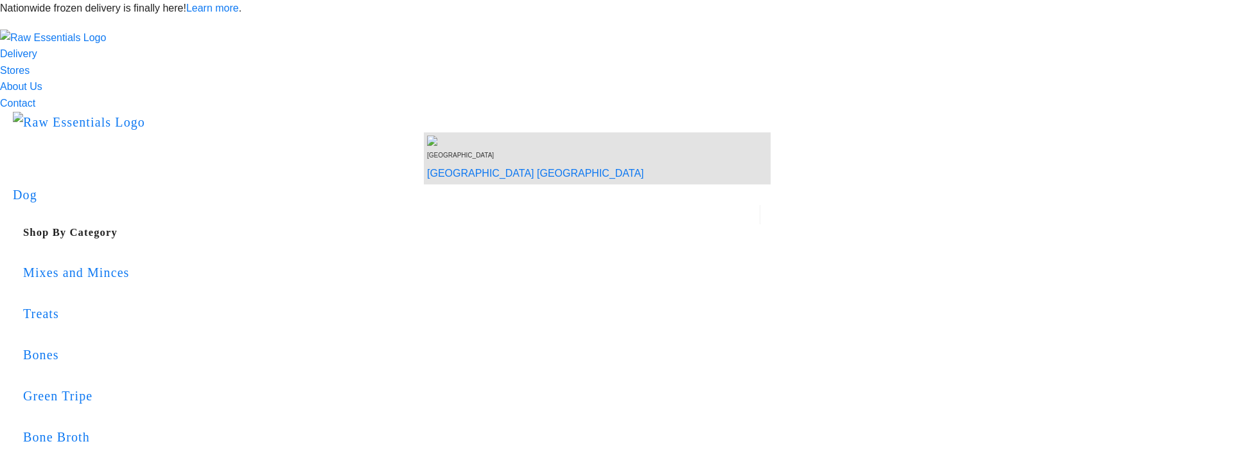
scroll to position [190, 0]
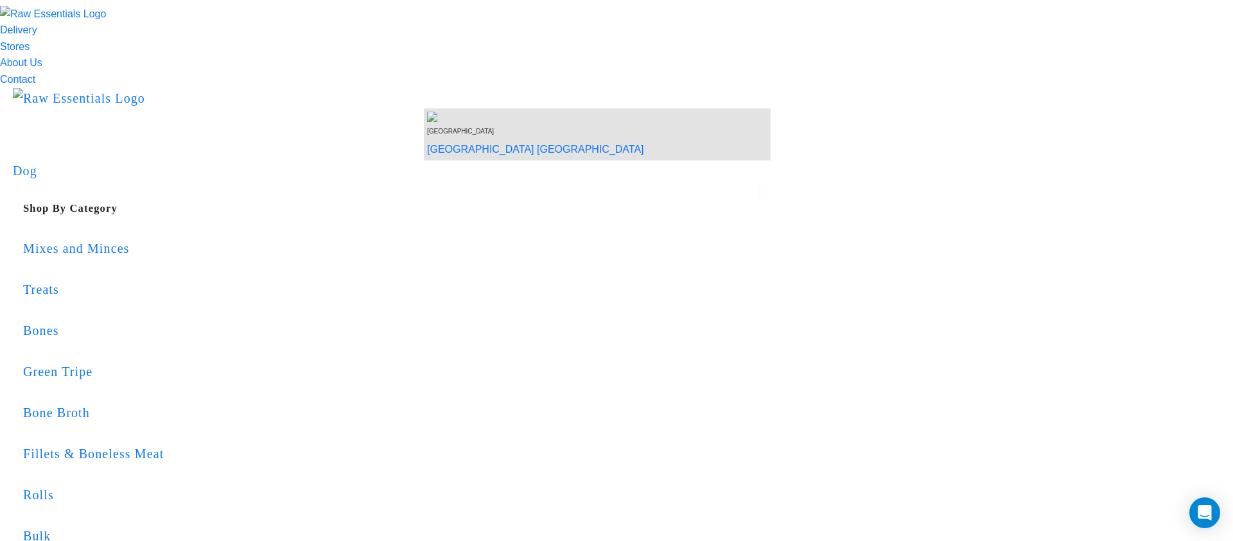
scroll to position [0, 0]
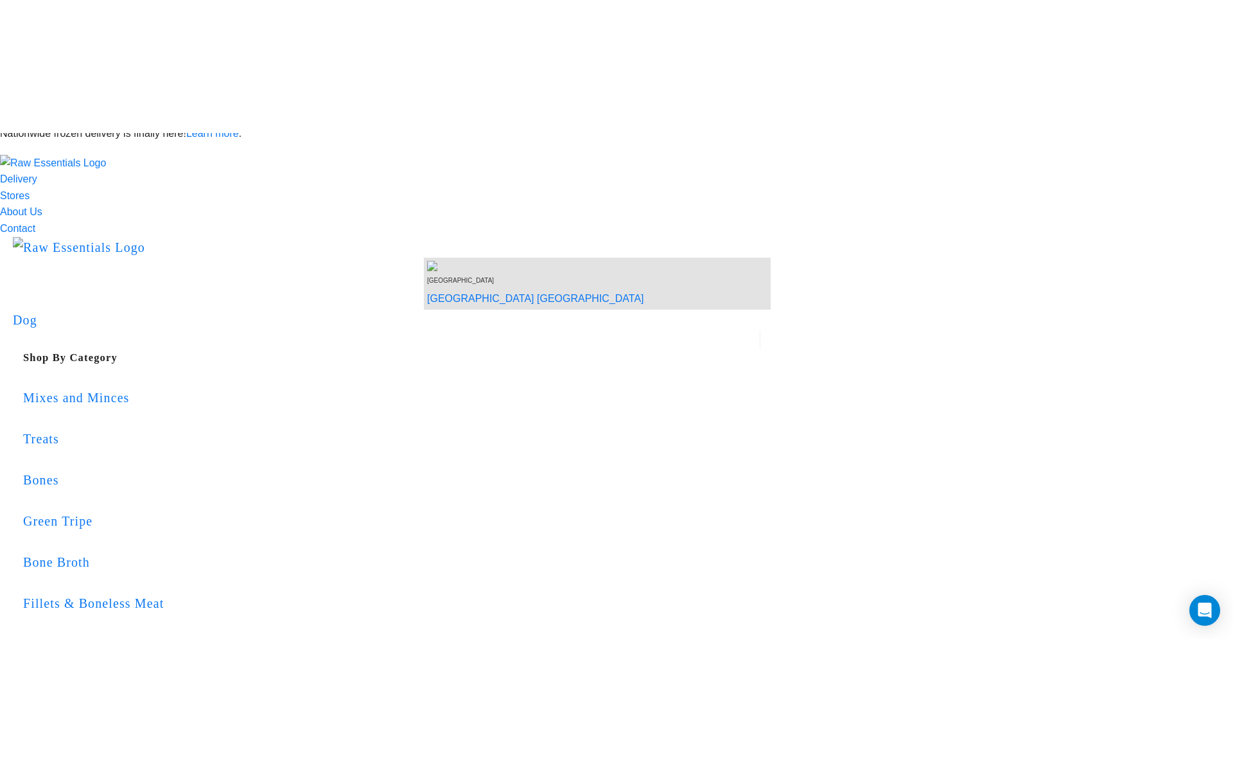
scroll to position [3, 0]
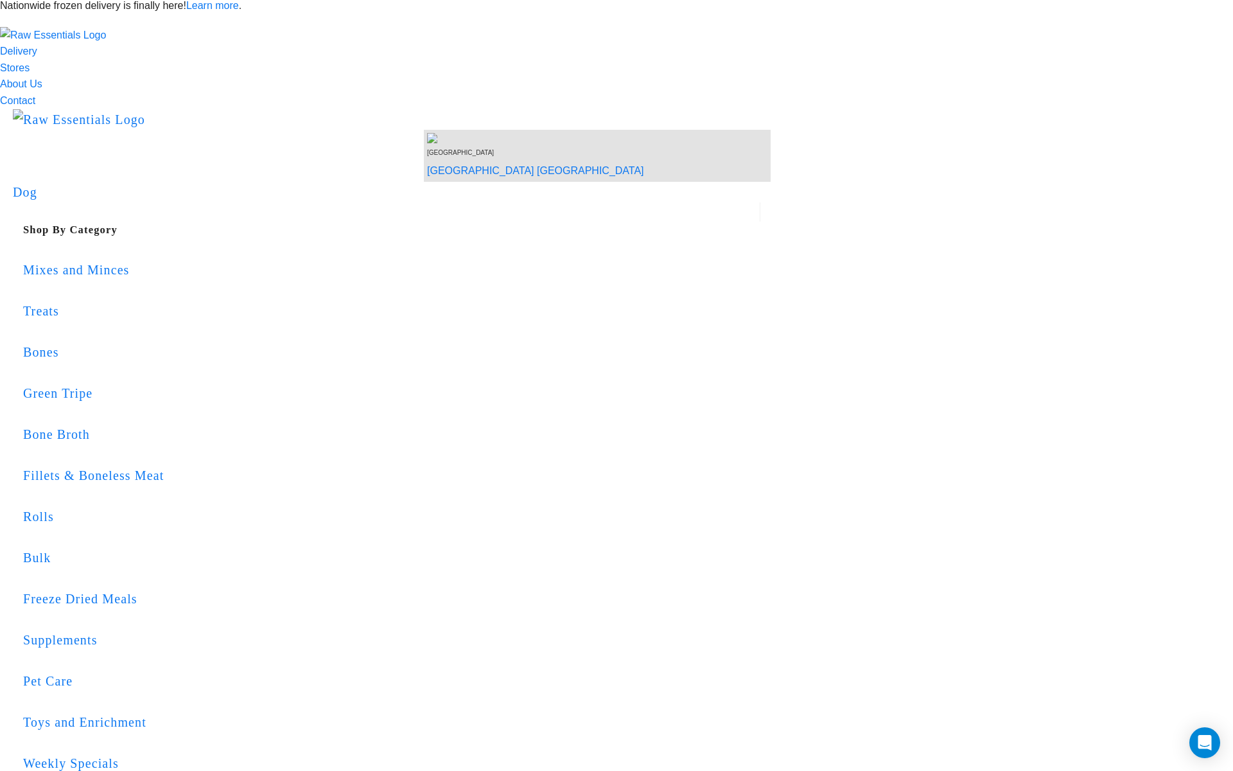
copy span "NUTRITION"
